Goal: Task Accomplishment & Management: Use online tool/utility

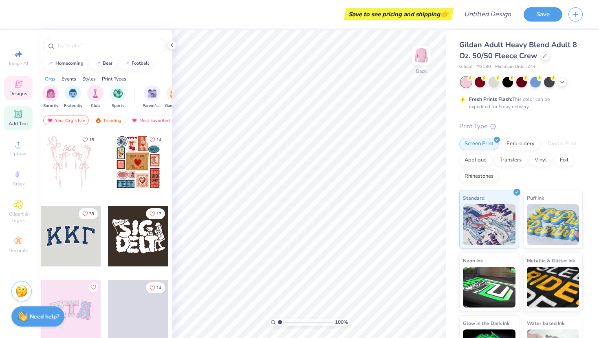
click at [18, 119] on icon at bounding box center [18, 115] width 10 height 10
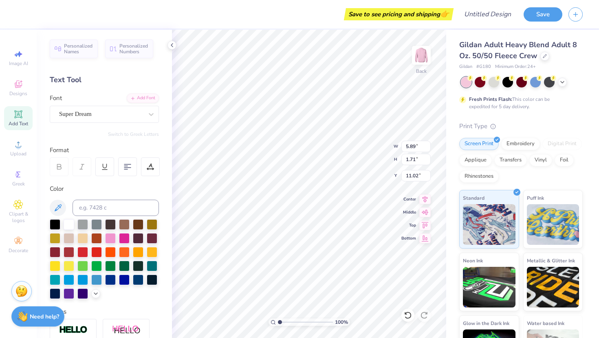
paste textarea
click at [19, 121] on span "Add Text" at bounding box center [19, 124] width 20 height 7
type textarea "ADPI"
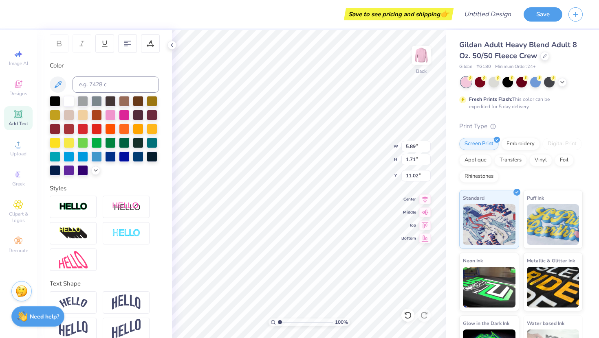
scroll to position [135, 0]
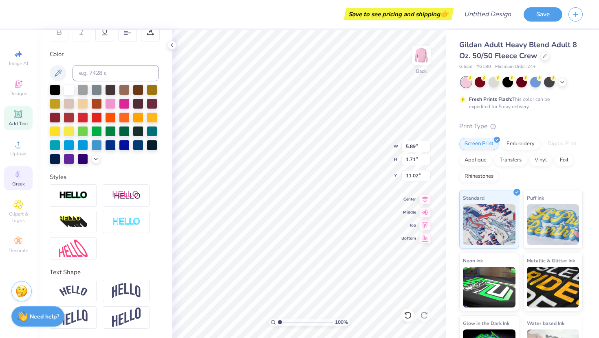
click at [10, 181] on div "Greek" at bounding box center [18, 179] width 29 height 24
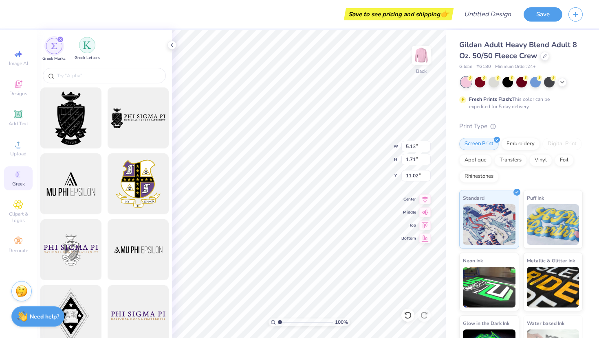
click at [84, 46] on img "filter for Greek Letters" at bounding box center [87, 45] width 8 height 8
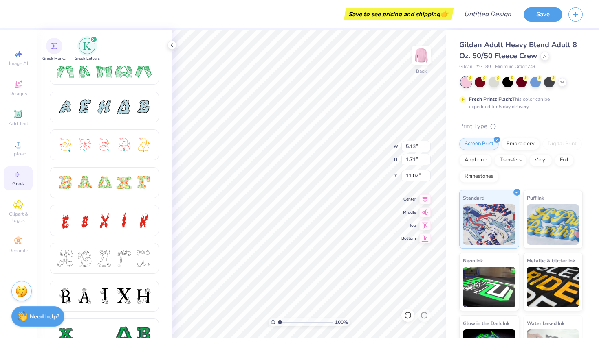
scroll to position [180, 0]
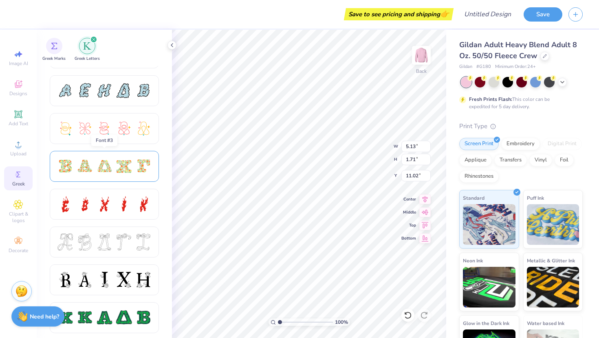
click at [111, 160] on div at bounding box center [104, 166] width 17 height 17
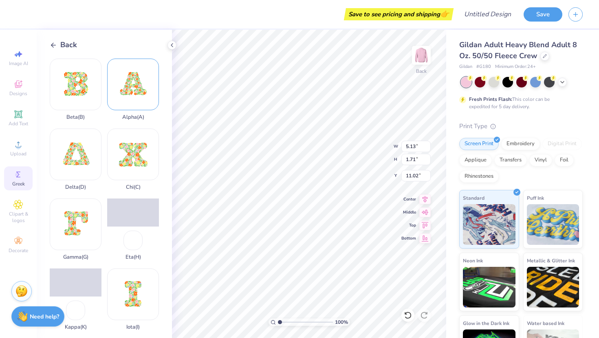
click at [125, 84] on div "Alpha ( A )" at bounding box center [133, 90] width 52 height 62
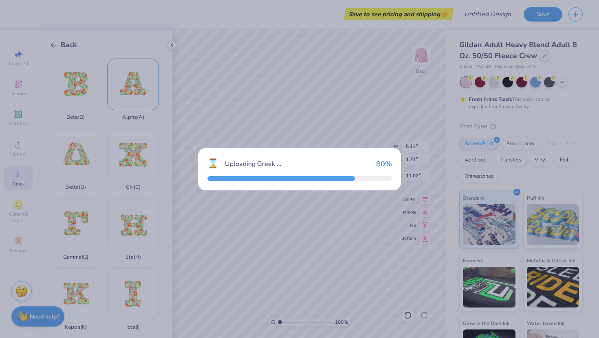
type input "15.00"
type input "12.98"
type input "5.39"
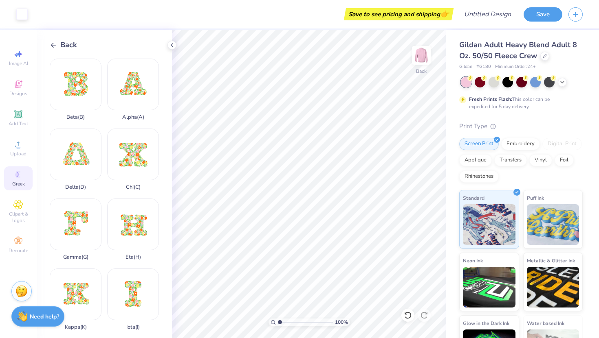
click at [57, 45] on div "Back" at bounding box center [63, 45] width 27 height 11
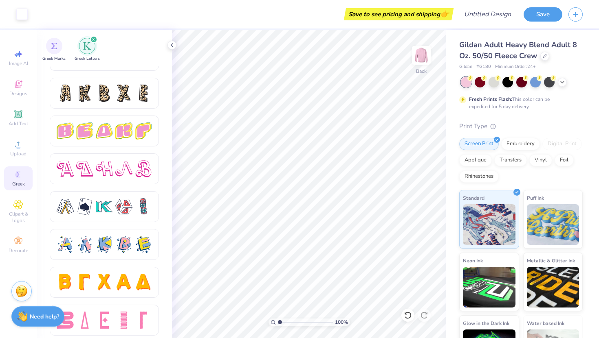
scroll to position [1355, 0]
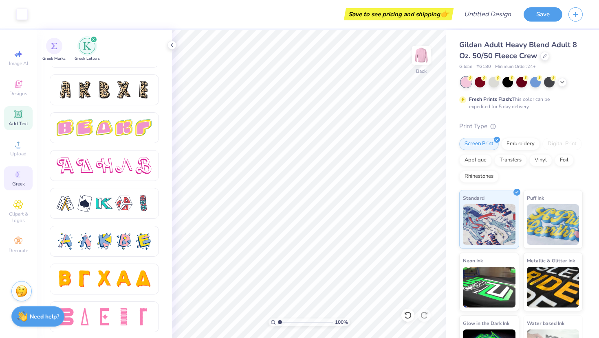
click at [19, 117] on icon at bounding box center [18, 114] width 6 height 6
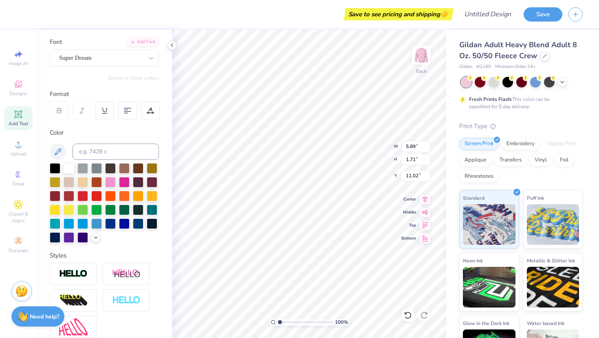
scroll to position [56, 0]
click at [141, 64] on div at bounding box center [101, 58] width 84 height 11
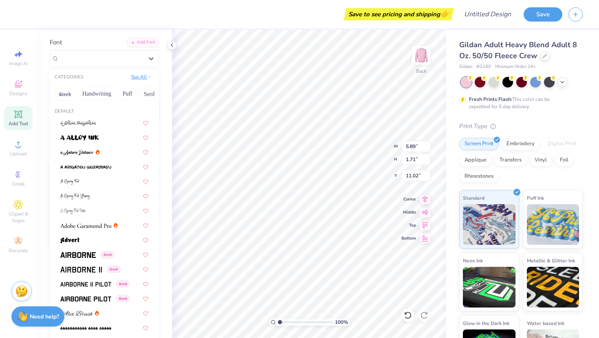
click at [145, 78] on button "See All" at bounding box center [141, 77] width 25 height 8
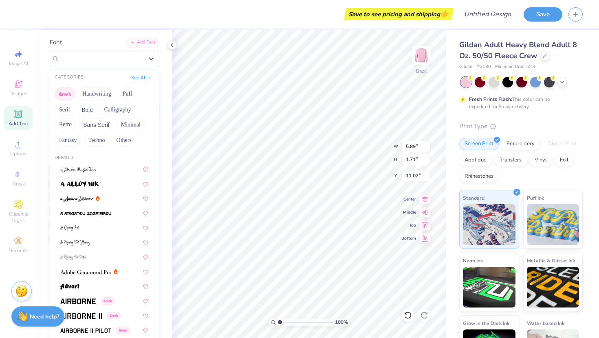
click at [71, 90] on button "Greek" at bounding box center [65, 94] width 21 height 13
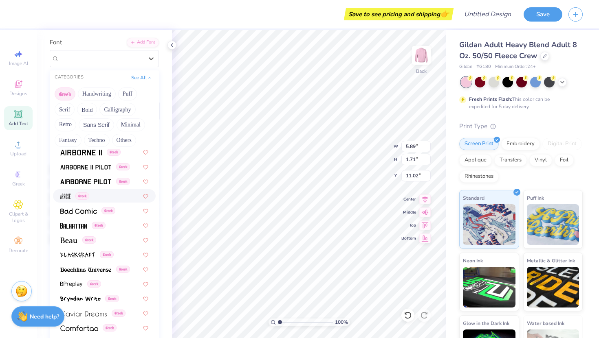
scroll to position [0, 0]
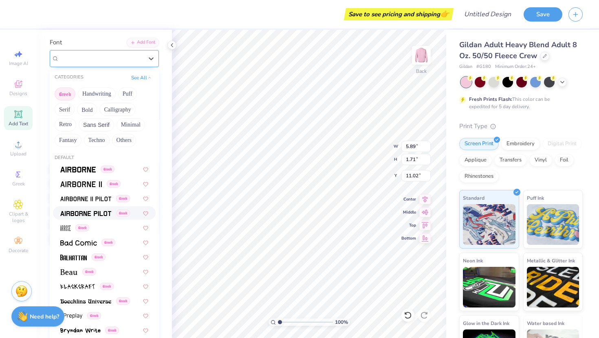
paste input "ΑΔΠ"
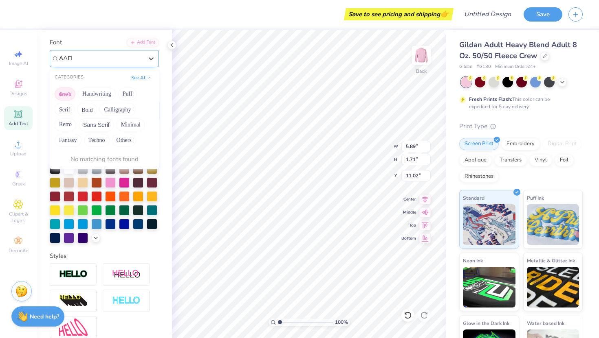
type input "ΑΔΠ"
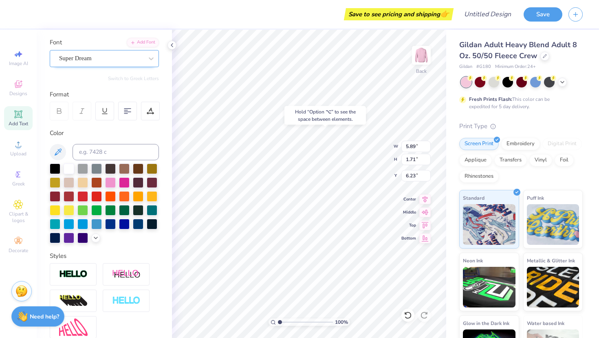
type input "6.23"
click at [116, 59] on div "Super Dream" at bounding box center [101, 58] width 86 height 13
click at [116, 59] on div "Super Dream" at bounding box center [101, 58] width 84 height 9
paste input "ΑΔΠ"
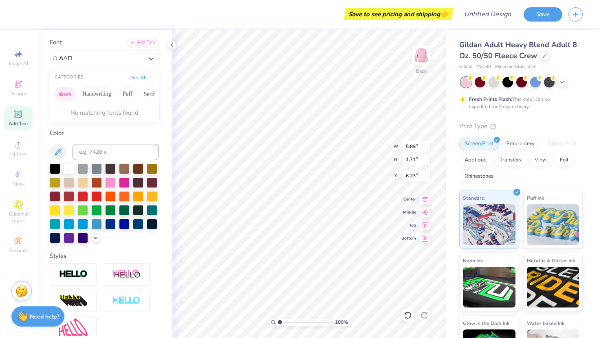
type input "ΑΔΠ"
type textarea "T"
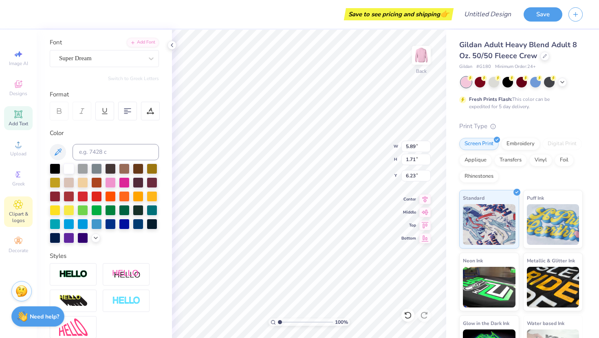
click at [24, 215] on span "Clipart & logos" at bounding box center [18, 217] width 29 height 13
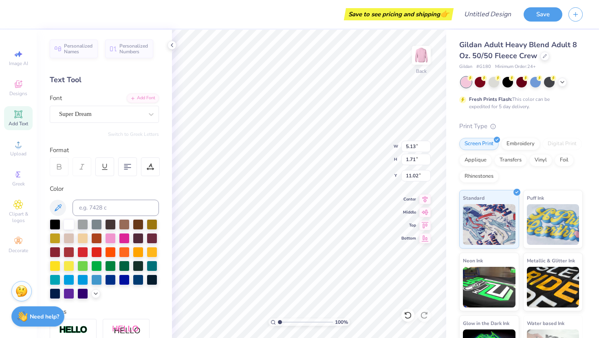
type textarea "A"
click at [19, 171] on icon at bounding box center [18, 175] width 10 height 10
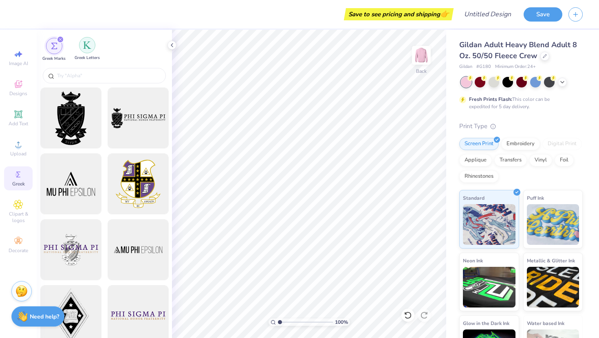
click at [89, 50] on div "filter for Greek Letters" at bounding box center [87, 45] width 16 height 16
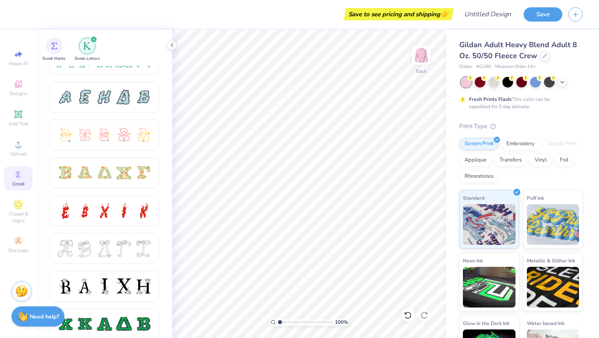
scroll to position [174, 0]
click at [114, 173] on div at bounding box center [104, 172] width 95 height 17
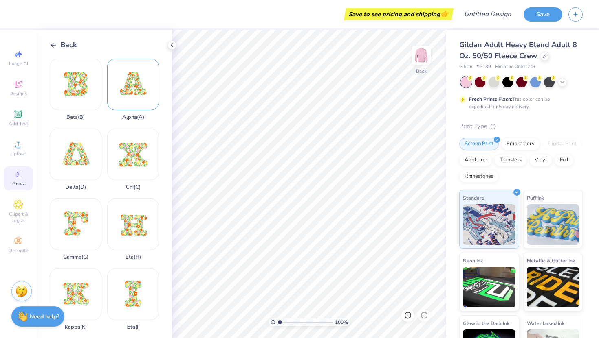
click at [142, 72] on div "Alpha ( A )" at bounding box center [133, 90] width 52 height 62
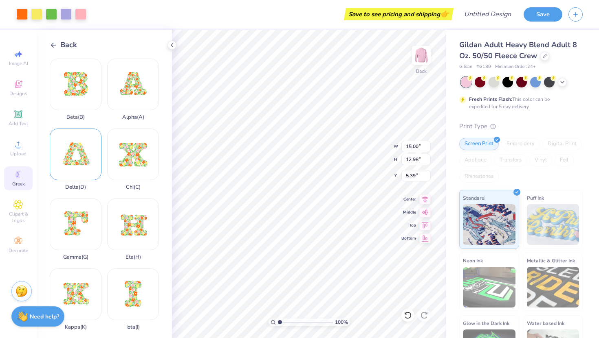
click at [86, 168] on div "Delta ( D )" at bounding box center [76, 160] width 52 height 62
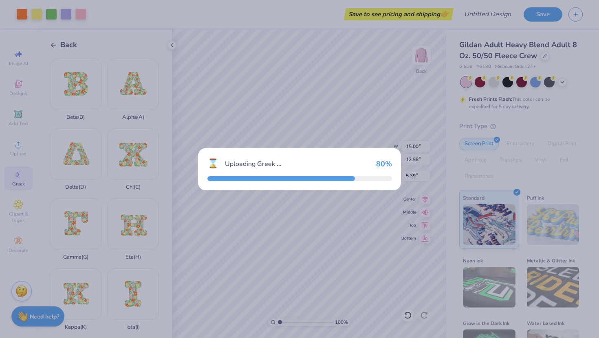
type input "12.80"
type input "5.48"
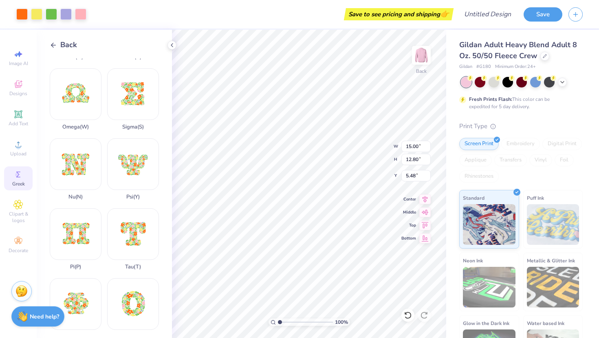
scroll to position [411, 0]
click at [77, 232] on div "Pi ( P )" at bounding box center [76, 239] width 52 height 62
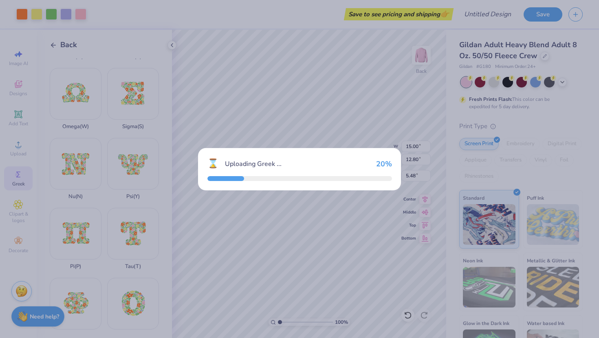
type input "11.93"
type input "5.91"
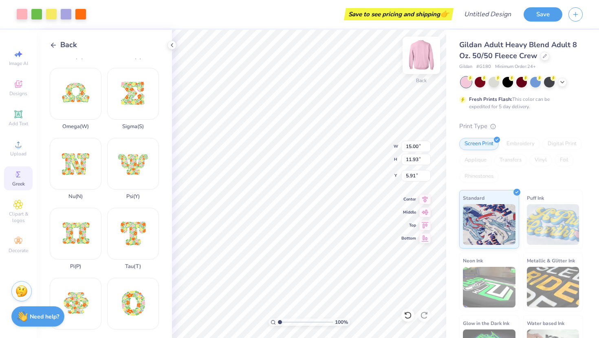
type input "4.72"
type input "3.75"
type input "15.00"
type input "12.80"
type input "5.48"
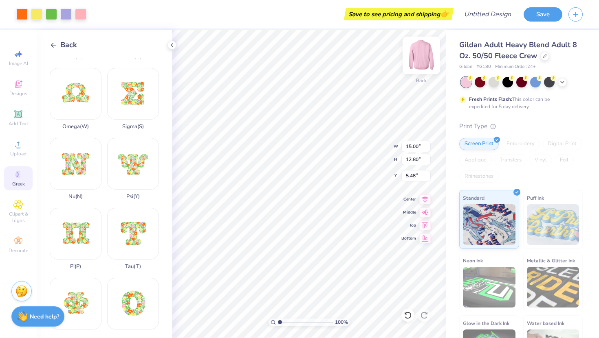
type input "3.00"
type input "2.56"
type input "15.00"
type input "12.98"
type input "5.39"
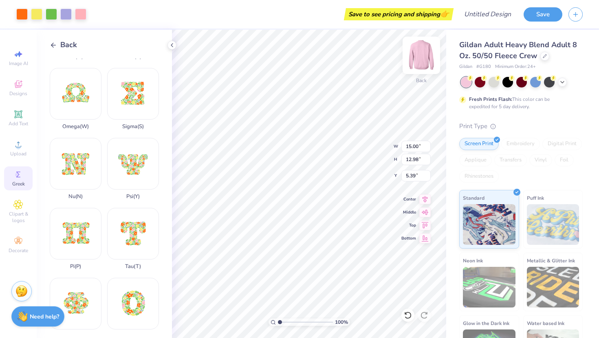
type input "7.82"
type input "6.77"
type input "7.22"
type input "4.45"
type input "3.85"
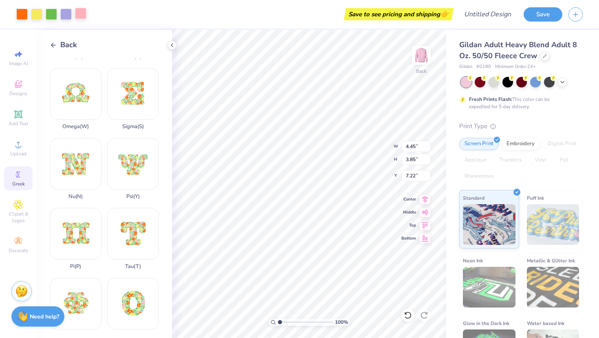
click at [83, 14] on div at bounding box center [80, 13] width 11 height 11
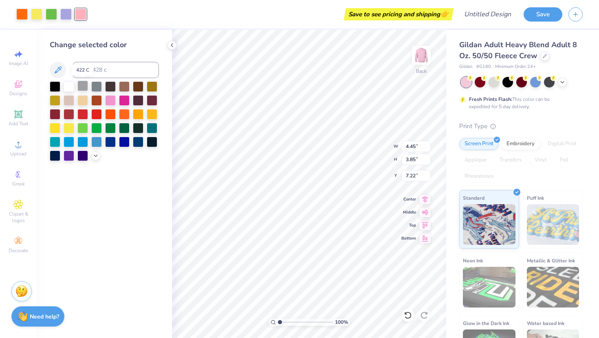
click at [86, 85] on div at bounding box center [82, 86] width 11 height 11
click at [68, 84] on div at bounding box center [69, 86] width 11 height 11
click at [23, 12] on div at bounding box center [21, 13] width 11 height 11
click at [66, 84] on div at bounding box center [69, 86] width 11 height 11
click at [35, 14] on div at bounding box center [36, 13] width 11 height 11
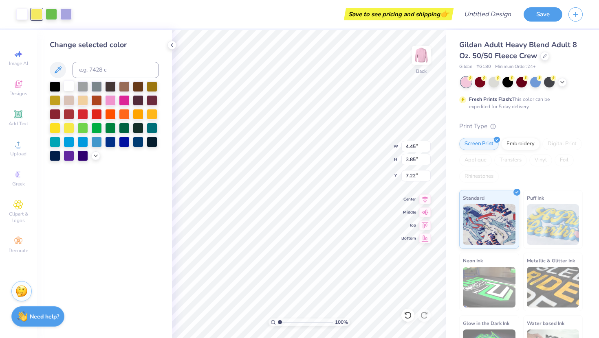
click at [67, 87] on div at bounding box center [69, 86] width 11 height 11
click at [39, 15] on div at bounding box center [36, 13] width 11 height 11
click at [108, 100] on div at bounding box center [110, 99] width 11 height 11
click at [66, 88] on div at bounding box center [69, 86] width 11 height 11
click at [34, 16] on div at bounding box center [36, 13] width 11 height 11
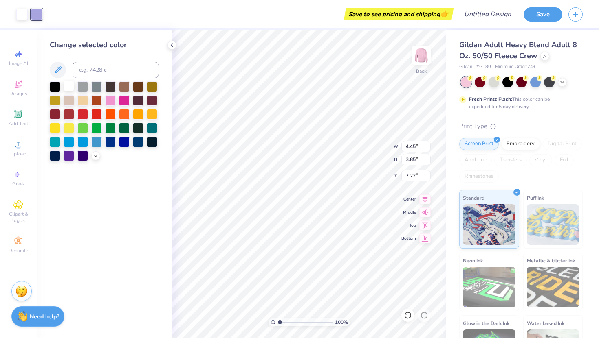
click at [69, 85] on div at bounding box center [69, 86] width 11 height 11
type input "4.72"
type input "3.75"
type input "5.91"
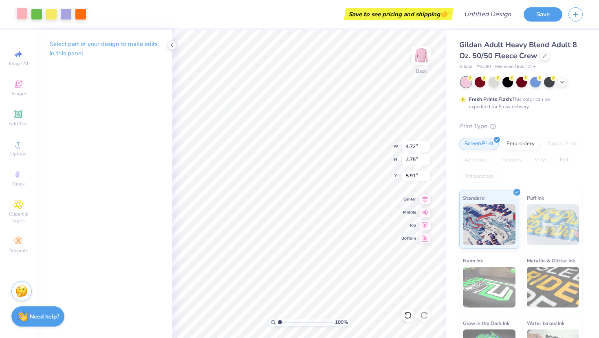
click at [26, 15] on div at bounding box center [21, 13] width 11 height 11
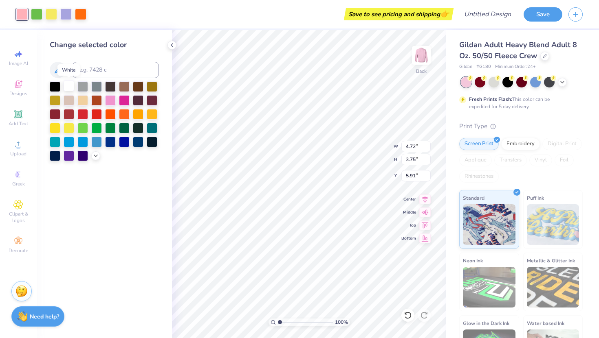
click at [70, 88] on div at bounding box center [69, 86] width 11 height 11
click at [36, 19] on div at bounding box center [36, 13] width 11 height 11
click at [70, 85] on div at bounding box center [69, 86] width 11 height 11
click at [42, 13] on div at bounding box center [36, 13] width 11 height 11
click at [69, 88] on div at bounding box center [69, 86] width 11 height 11
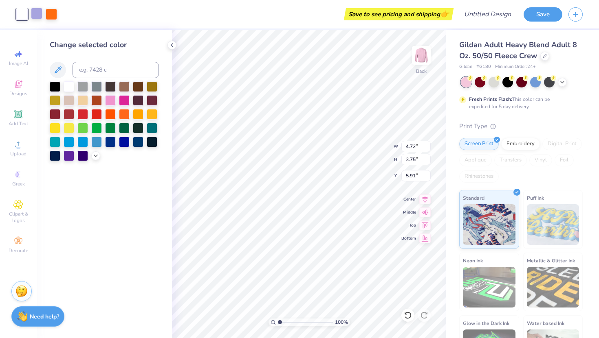
click at [36, 18] on div at bounding box center [36, 13] width 11 height 11
click at [68, 89] on div at bounding box center [69, 86] width 11 height 11
click at [37, 13] on div at bounding box center [36, 13] width 11 height 11
click at [71, 84] on div at bounding box center [69, 86] width 11 height 11
type input "3.00"
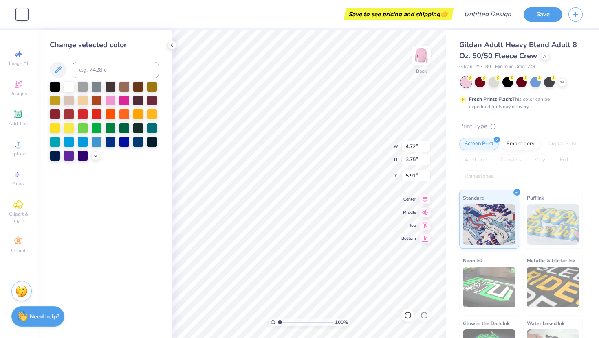
type input "2.56"
type input "5.48"
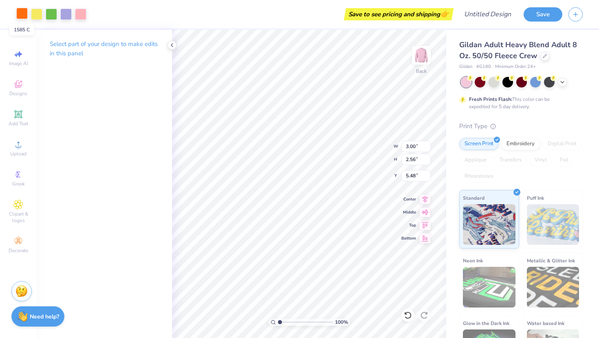
click at [17, 13] on div at bounding box center [21, 13] width 11 height 11
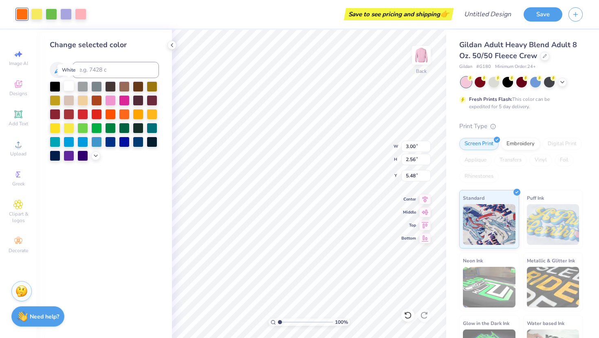
click at [68, 85] on div at bounding box center [69, 86] width 11 height 11
click at [36, 11] on div at bounding box center [36, 13] width 11 height 11
click at [69, 83] on div at bounding box center [69, 86] width 11 height 11
click at [42, 15] on div at bounding box center [36, 13] width 11 height 11
click at [73, 84] on div at bounding box center [69, 86] width 11 height 11
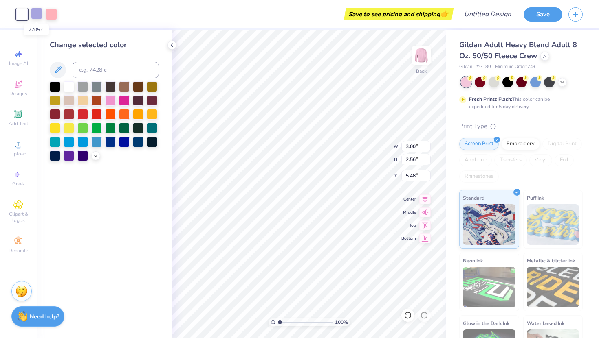
click at [37, 13] on div at bounding box center [36, 13] width 11 height 11
click at [70, 84] on div at bounding box center [69, 86] width 11 height 11
click at [36, 10] on div at bounding box center [36, 13] width 11 height 11
click at [69, 85] on div at bounding box center [69, 86] width 11 height 11
type input "4.72"
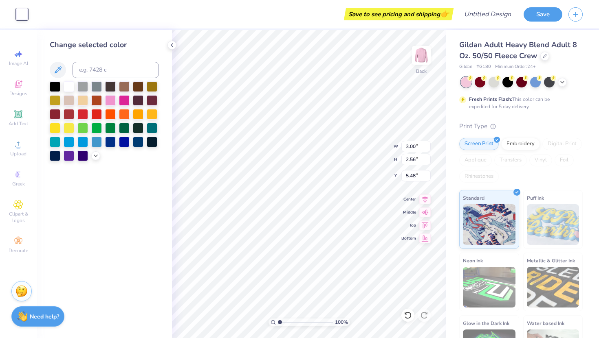
type input "3.75"
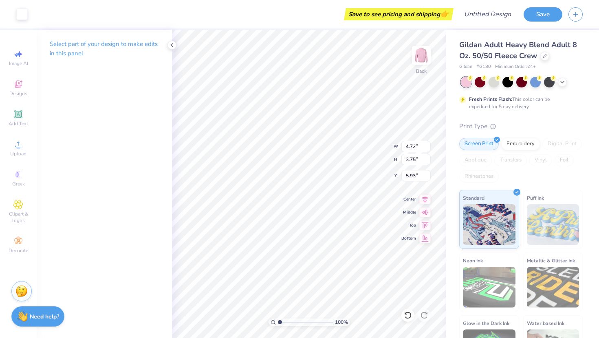
type input "13.58"
type input "4.45"
type input "3.85"
type input "5.48"
type input "3.00"
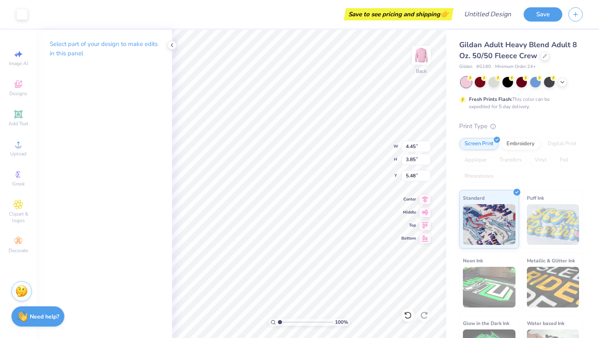
type input "2.56"
type input "4.34"
type input "3.70"
type input "4.45"
type input "3.85"
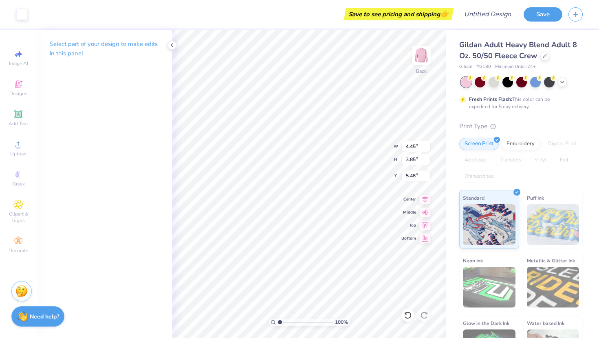
type input "4.34"
type input "3.70"
type input "5.62"
type input "4.72"
type input "3.75"
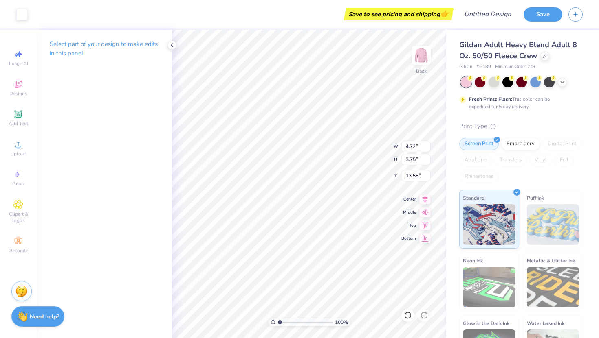
type input "5.57"
type input "5.53"
type input "4.34"
type input "3.70"
type input "5.60"
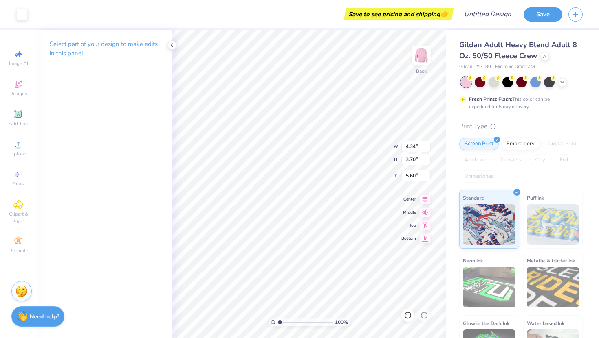
type input "4.72"
type input "3.75"
type input "5.57"
type input "4.34"
type input "3.70"
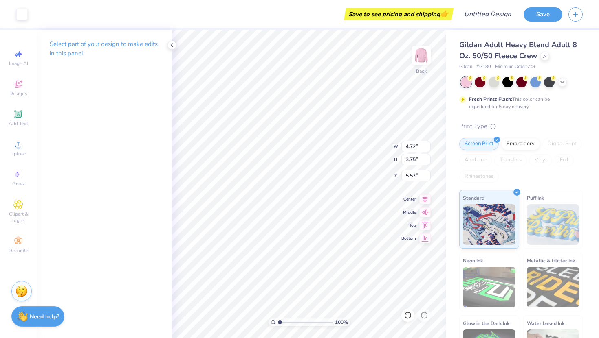
type input "5.60"
type input "4.45"
type input "3.85"
type input "5.53"
type input "4.72"
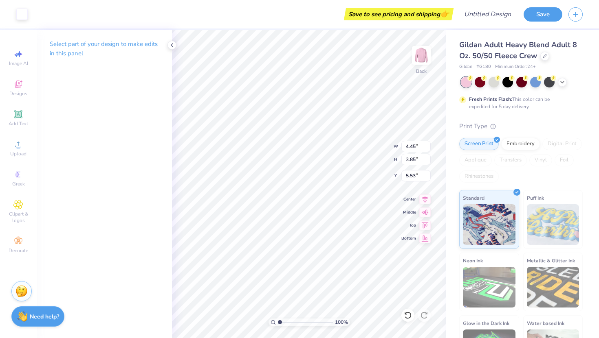
type input "3.75"
type input "5.60"
type input "4.47"
type input "3.55"
type input "4.58"
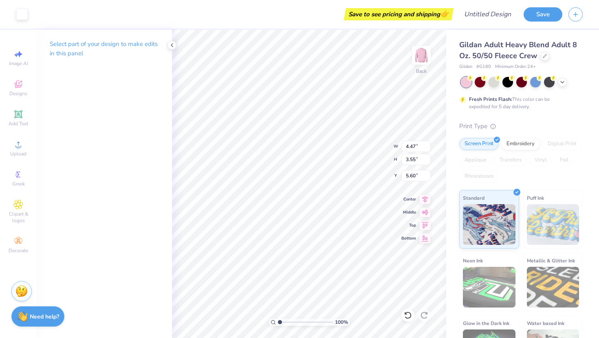
type input "3.65"
type input "5.63"
click at [486, 142] on div "Screen Print" at bounding box center [479, 143] width 40 height 12
click at [511, 143] on div "Embroidery" at bounding box center [520, 143] width 39 height 12
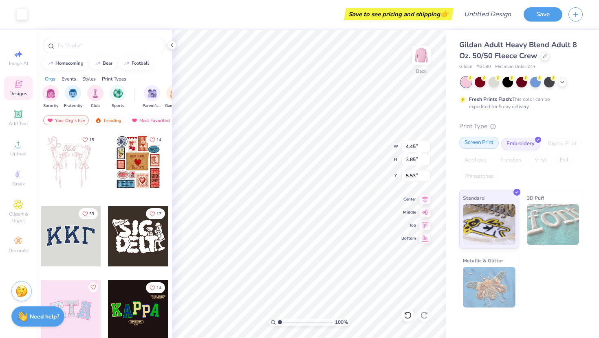
click at [471, 144] on div "Screen Print" at bounding box center [479, 143] width 40 height 12
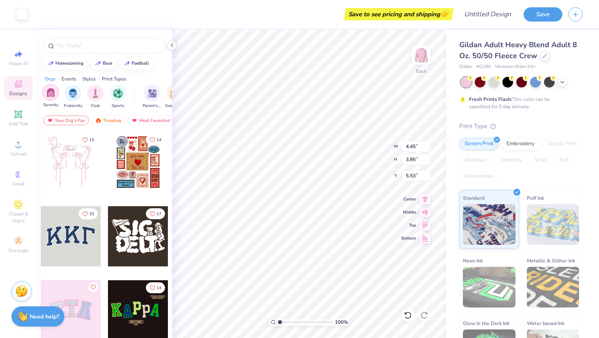
click at [51, 99] on div "filter for Sorority" at bounding box center [50, 92] width 16 height 16
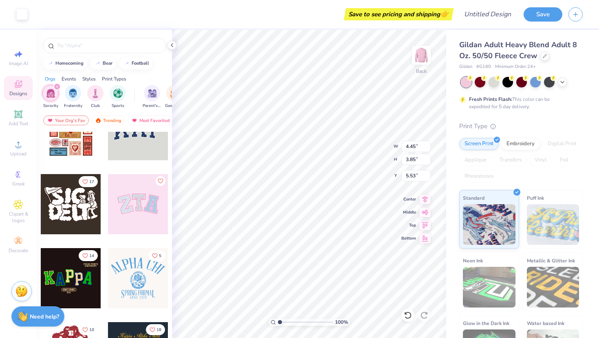
scroll to position [0, 0]
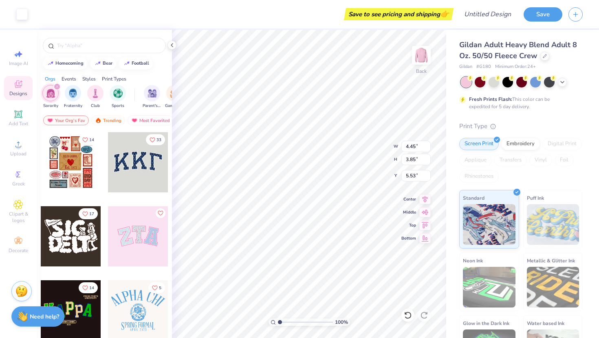
click at [91, 77] on div "Styles" at bounding box center [88, 78] width 13 height 7
click at [108, 77] on div "Print Types" at bounding box center [114, 78] width 24 height 7
click at [21, 120] on div "Add Text" at bounding box center [18, 118] width 29 height 24
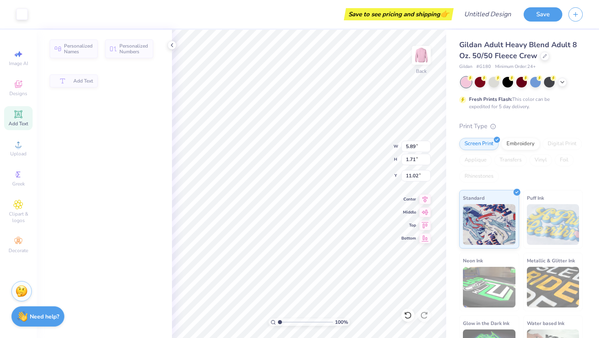
type input "5.89"
type input "1.71"
type input "11.02"
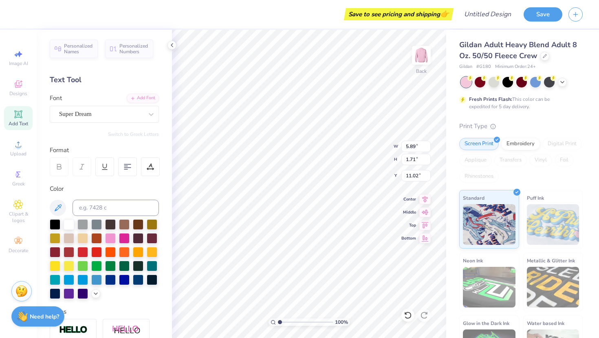
type input "4.45"
type input "3.85"
type input "5.53"
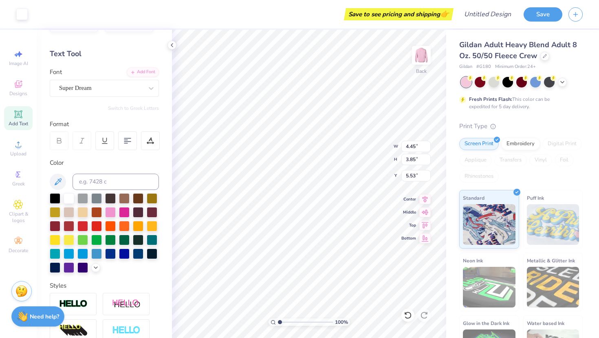
scroll to position [0, 0]
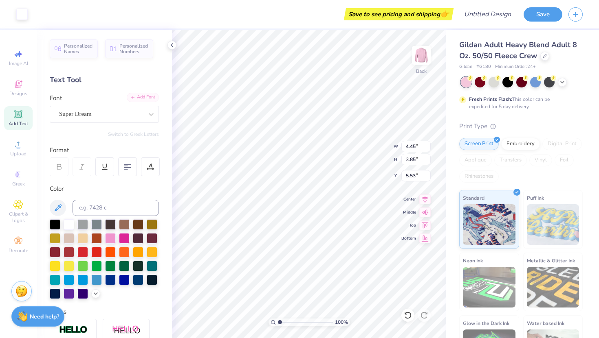
click at [145, 99] on div "Add Font" at bounding box center [143, 97] width 32 height 9
click at [134, 114] on div "Super Dream" at bounding box center [101, 114] width 86 height 13
click at [147, 74] on div "Personalized Names Personalized Numbers Text Tool Add Font Font Super Dream Swi…" at bounding box center [104, 184] width 135 height 309
click at [16, 177] on icon at bounding box center [18, 175] width 4 height 6
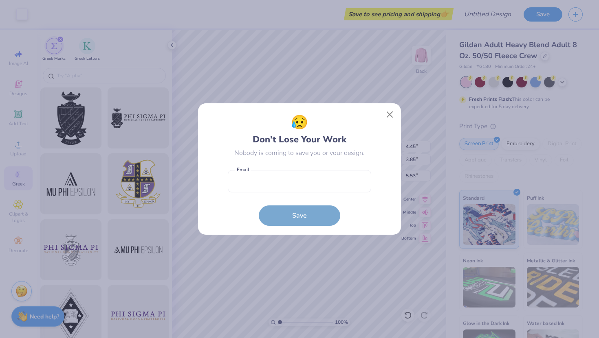
click at [92, 50] on div "😥 Don’t Lose Your Work Nobody is coming to save you or your design. Email is a …" at bounding box center [299, 169] width 599 height 338
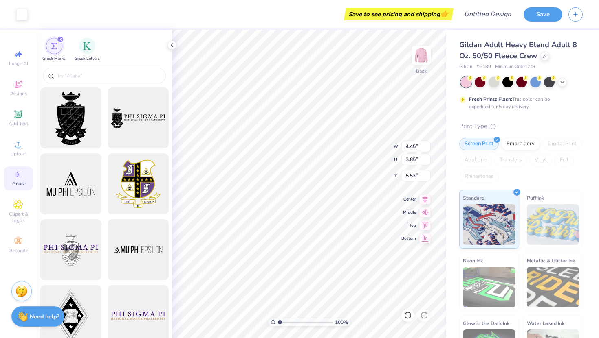
click at [68, 49] on div "Greek Marks Greek Letters" at bounding box center [104, 48] width 135 height 36
click at [83, 48] on div "filter for Greek Letters" at bounding box center [87, 45] width 16 height 16
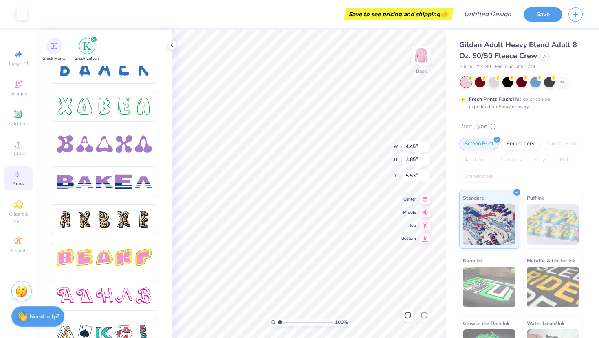
scroll to position [1226, 0]
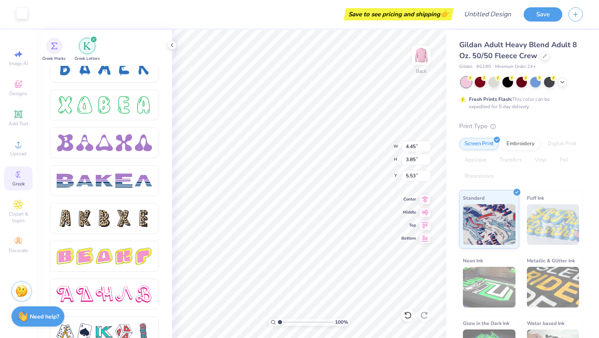
click at [16, 16] on div at bounding box center [21, 13] width 11 height 11
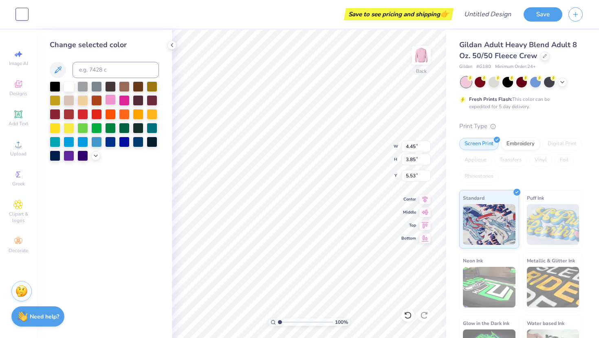
click at [108, 101] on div at bounding box center [110, 99] width 11 height 11
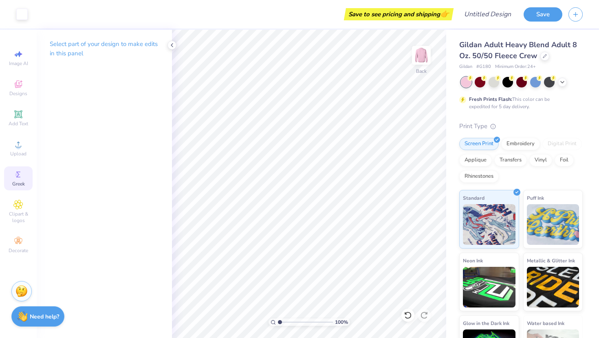
click at [18, 177] on icon at bounding box center [18, 175] width 4 height 6
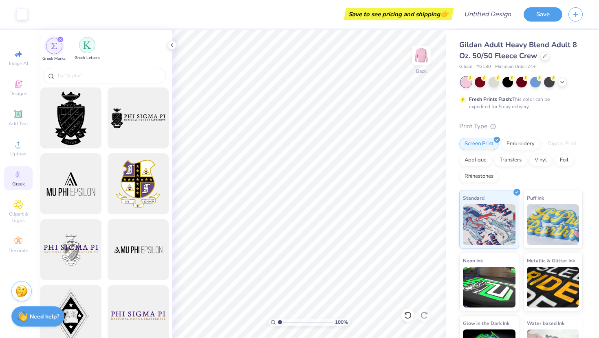
click at [92, 45] on div "filter for Greek Letters" at bounding box center [87, 45] width 16 height 16
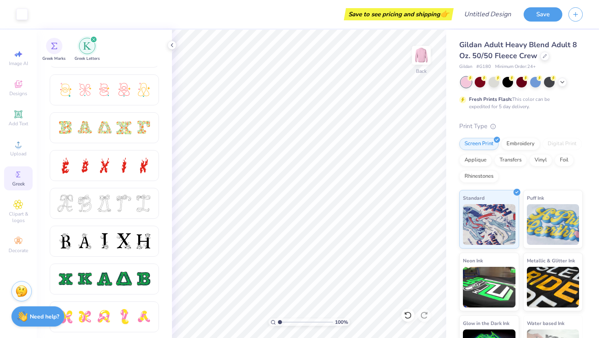
scroll to position [218, 0]
click at [107, 125] on div at bounding box center [104, 128] width 17 height 17
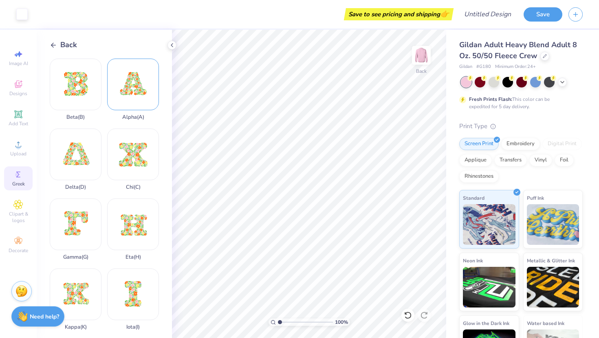
click at [129, 78] on div "Alpha ( A )" at bounding box center [133, 90] width 52 height 62
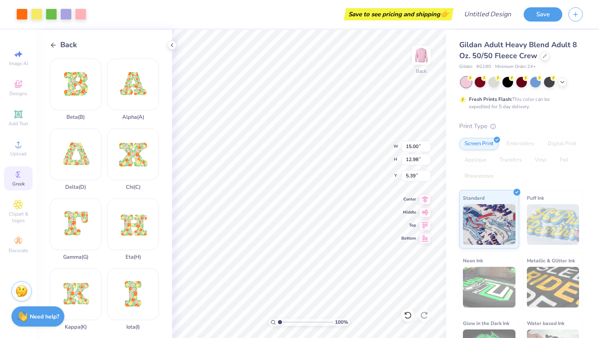
type input "4.03"
type input "3.49"
click at [88, 154] on div "Delta ( D )" at bounding box center [76, 160] width 52 height 62
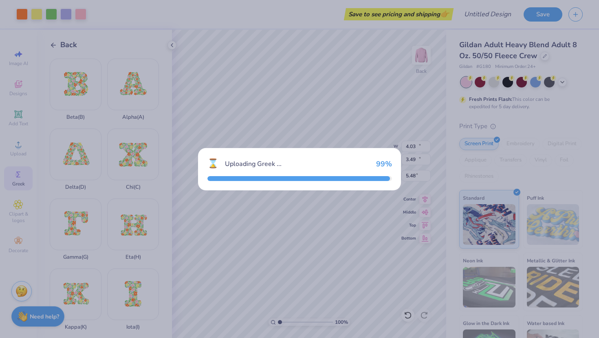
type input "15.00"
type input "12.80"
type input "5.48"
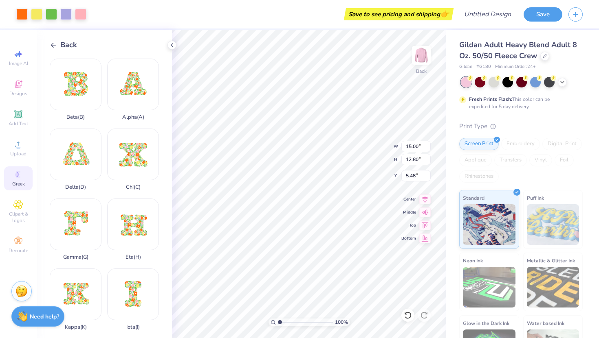
type input "3.89"
type input "3.32"
type input "5.47"
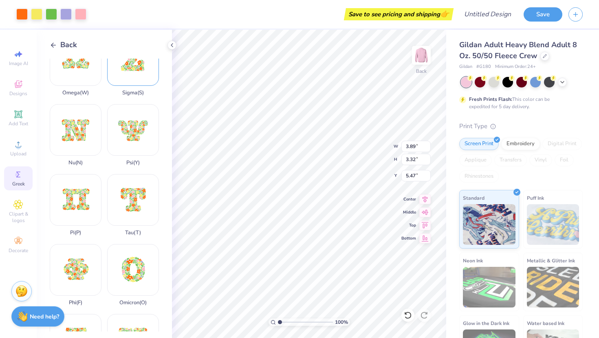
scroll to position [452, 0]
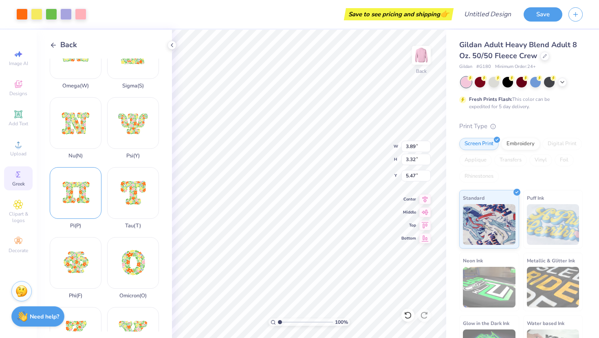
click at [77, 196] on div "Pi ( P )" at bounding box center [76, 198] width 52 height 62
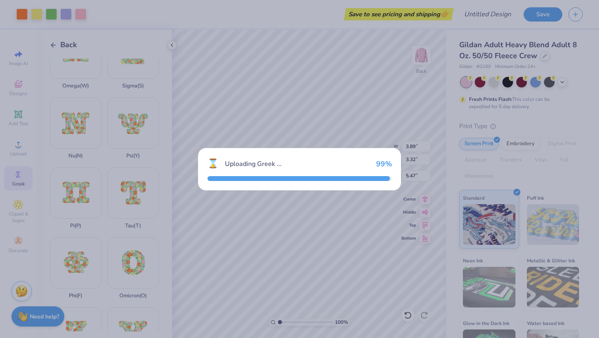
type input "15.00"
type input "11.93"
type input "5.91"
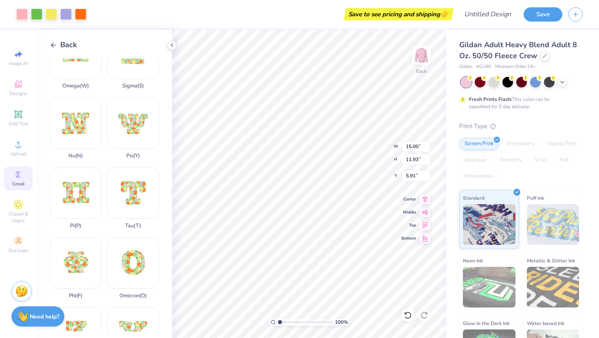
type input "3.63"
type input "2.89"
type input "4.00"
type input "3.19"
type input "5.61"
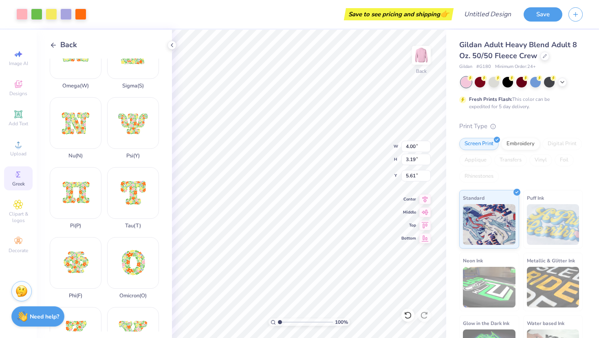
type input "4.15"
type input "3.30"
type input "5.47"
type input "5.38"
type input "3.89"
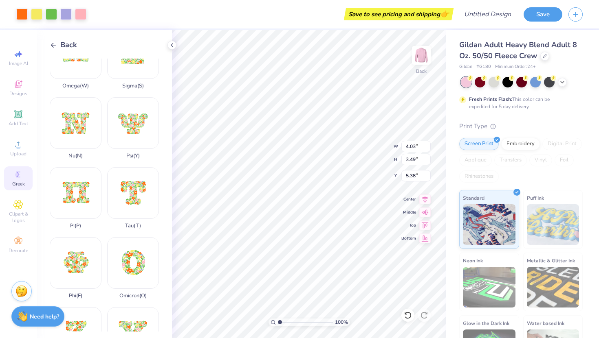
type input "3.36"
type input "5.41"
type input "4.15"
type input "3.30"
type input "5.47"
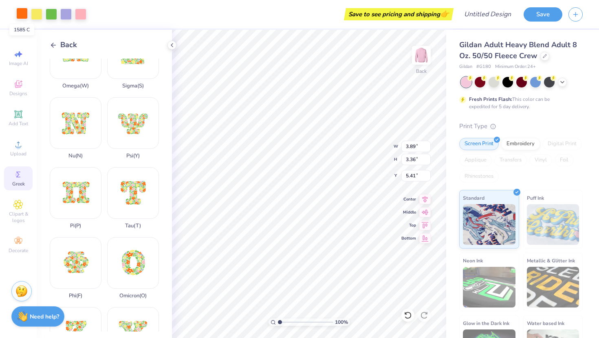
click at [16, 12] on div at bounding box center [21, 13] width 11 height 11
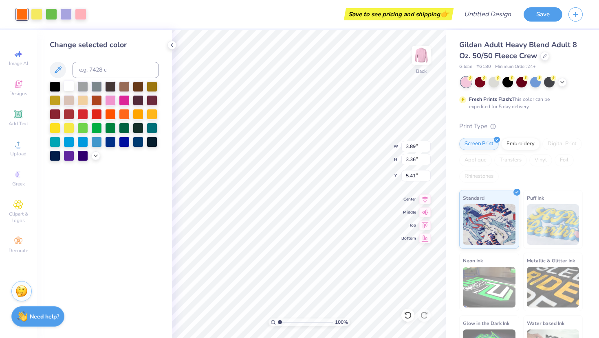
click at [67, 88] on div at bounding box center [69, 86] width 11 height 11
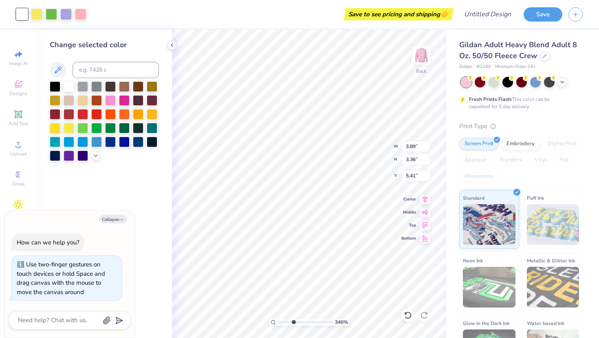
type input "3.47"
drag, startPoint x: 280, startPoint y: 322, endPoint x: 292, endPoint y: 320, distance: 12.3
click at [292, 321] on input "range" at bounding box center [305, 322] width 55 height 7
click at [109, 104] on div at bounding box center [110, 99] width 11 height 11
click at [39, 16] on div at bounding box center [36, 13] width 11 height 11
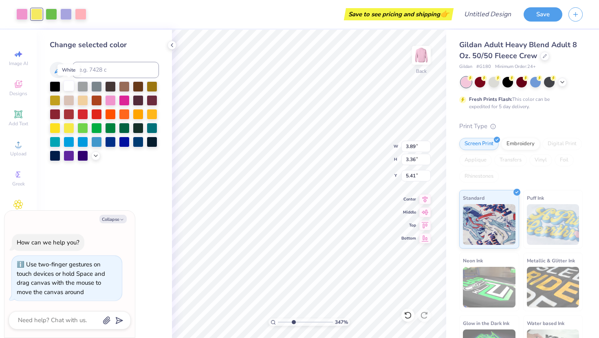
click at [69, 85] on div at bounding box center [69, 86] width 11 height 11
type textarea "x"
